Goal: Task Accomplishment & Management: Manage account settings

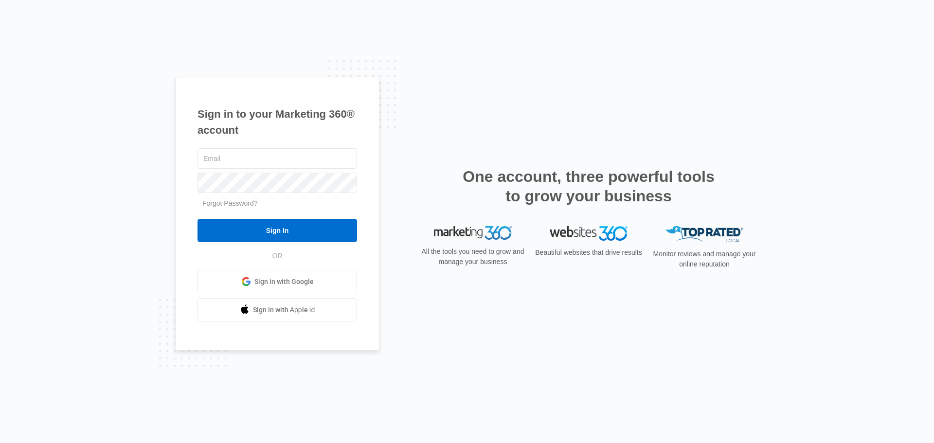
click at [289, 278] on span "Sign in with Google" at bounding box center [283, 282] width 59 height 10
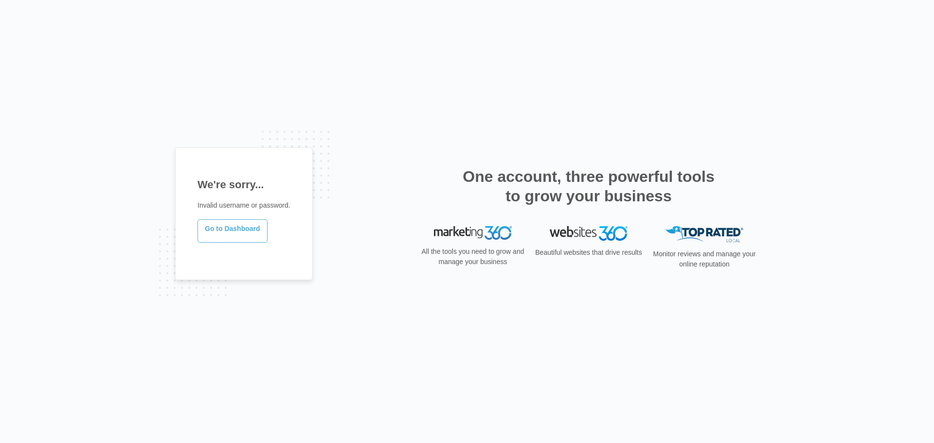
click at [236, 240] on link "Go to Dashboard" at bounding box center [233, 230] width 70 height 23
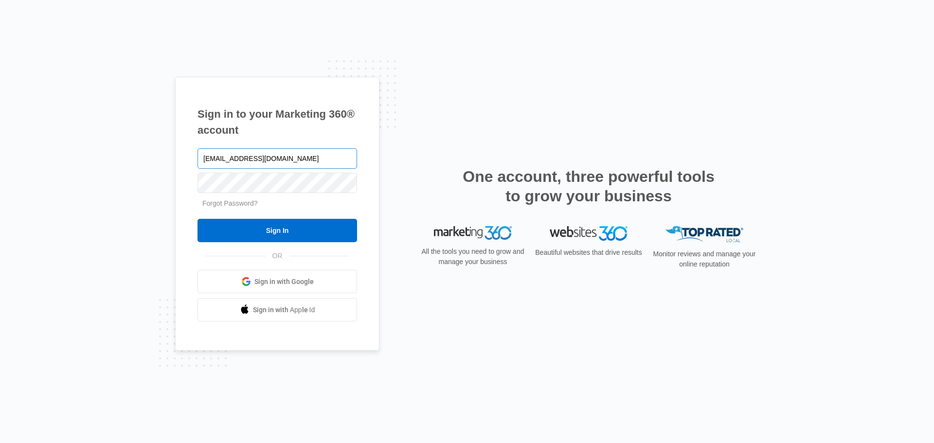
type input "bronx@ivyprep.org"
click at [198, 219] on input "Sign In" at bounding box center [278, 230] width 160 height 23
type input "[EMAIL_ADDRESS][DOMAIN_NAME]"
click at [198, 219] on input "Sign In" at bounding box center [278, 230] width 160 height 23
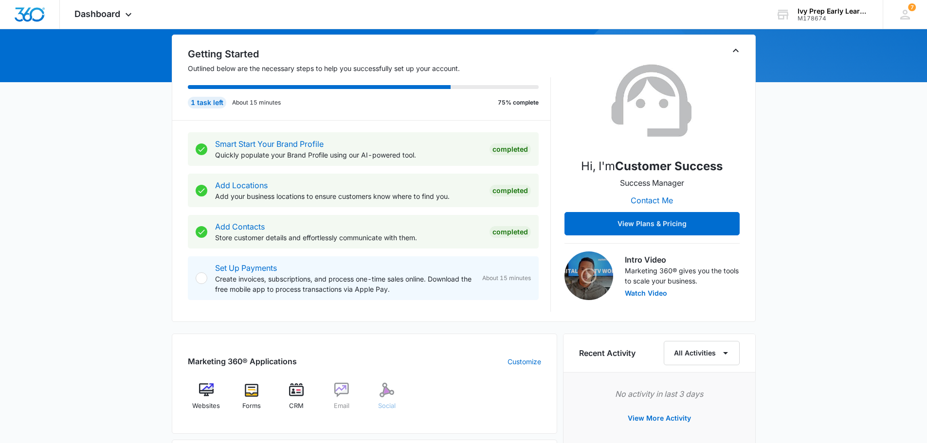
scroll to position [243, 0]
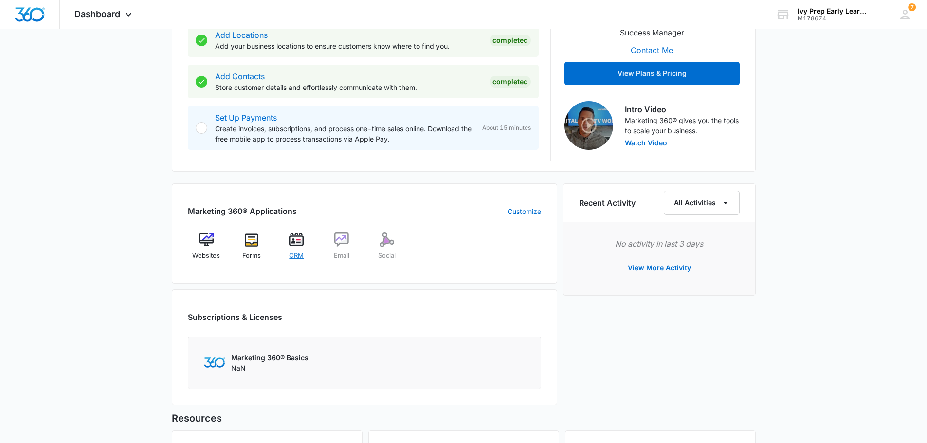
click at [295, 236] on img at bounding box center [296, 240] width 15 height 15
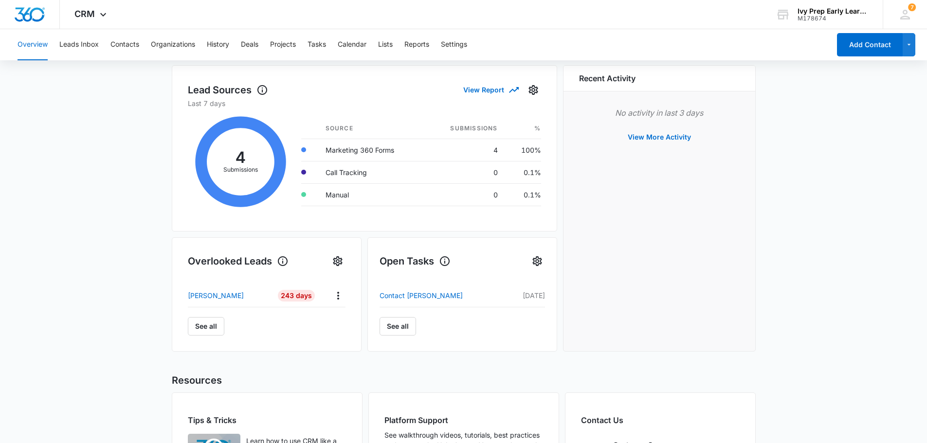
scroll to position [49, 0]
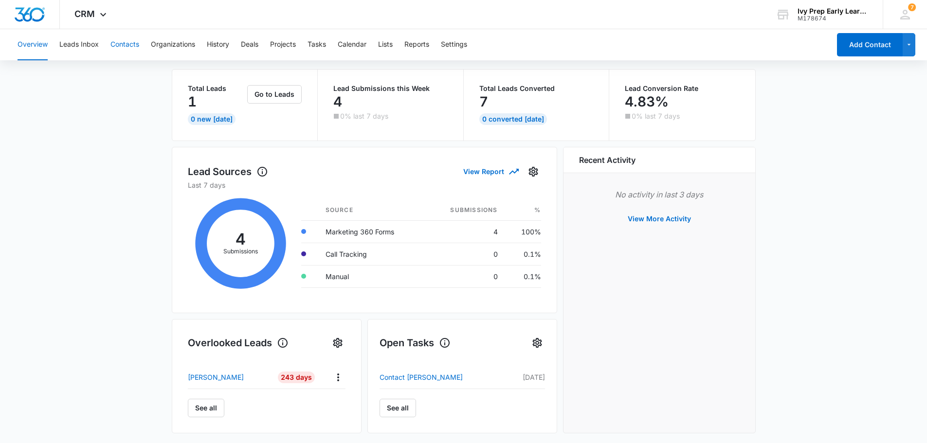
click at [124, 40] on button "Contacts" at bounding box center [124, 44] width 29 height 31
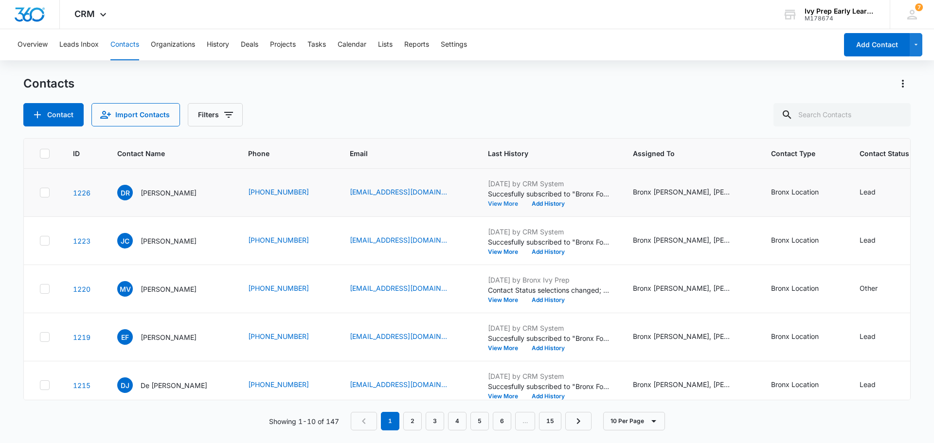
click at [503, 205] on button "View More" at bounding box center [506, 204] width 37 height 6
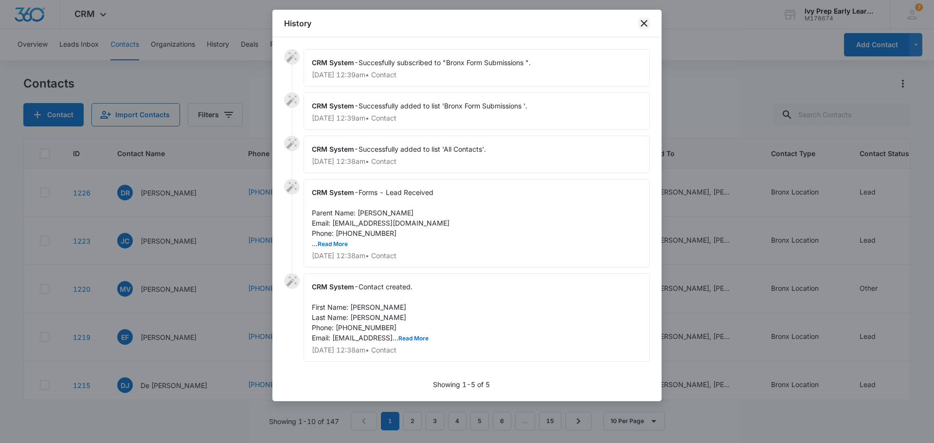
click at [645, 24] on icon "close" at bounding box center [644, 23] width 7 height 7
